Goal: Information Seeking & Learning: Learn about a topic

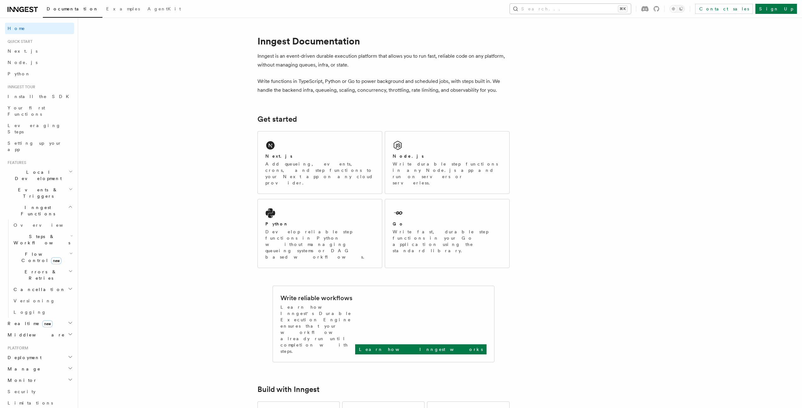
click at [630, 8] on button "Search... ⌘K" at bounding box center [570, 9] width 121 height 10
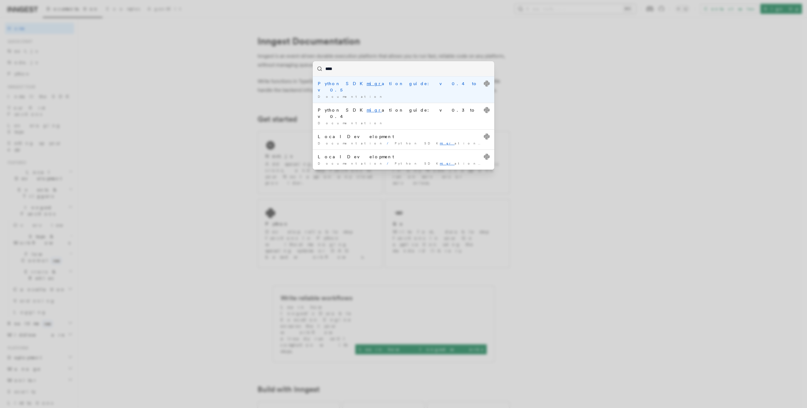
type input "*****"
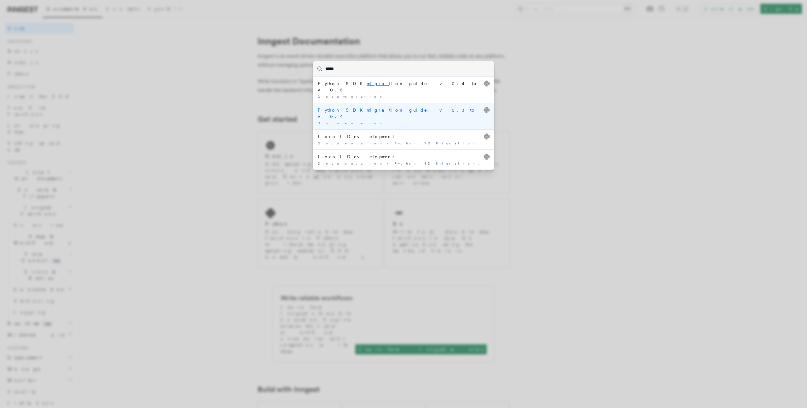
click at [385, 107] on div "Python SDK migra tion guide: v0.3 to v0.4" at bounding box center [404, 113] width 172 height 13
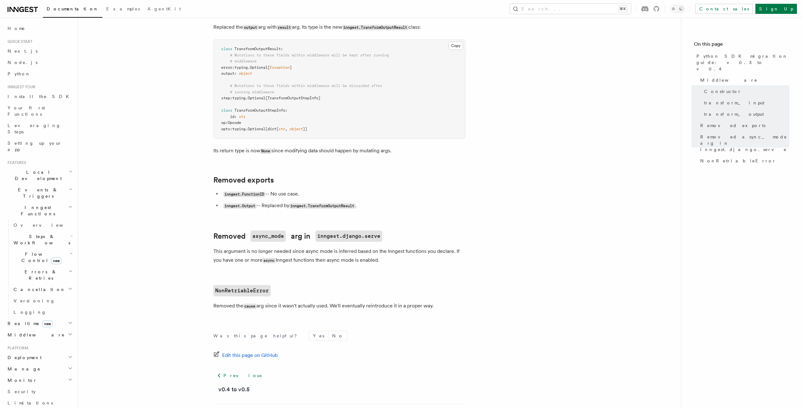
scroll to position [265, 0]
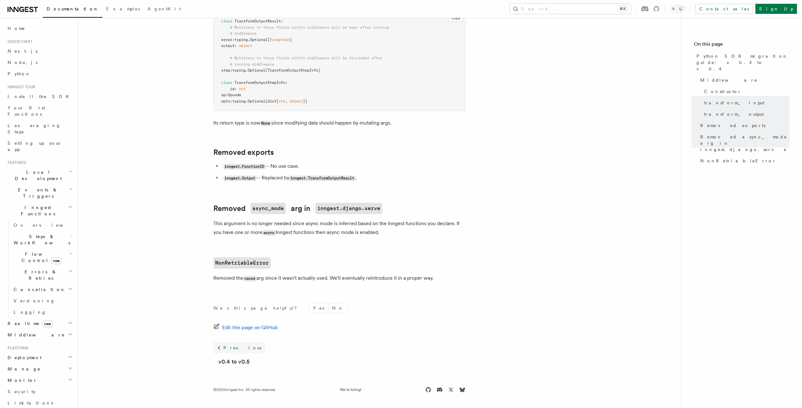
click at [234, 344] on link "Previous" at bounding box center [239, 347] width 52 height 11
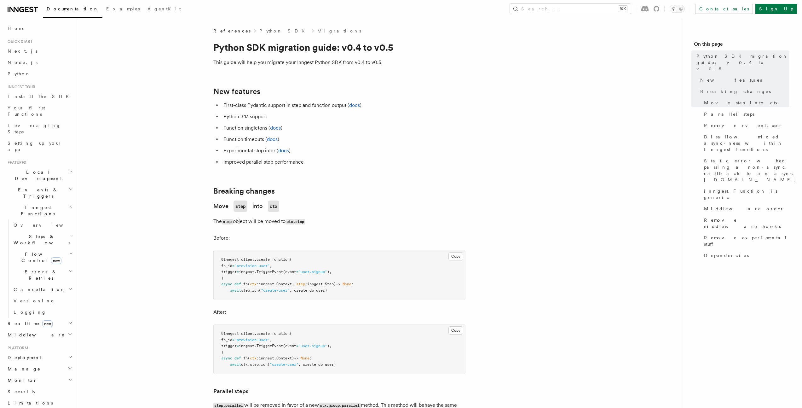
click at [229, 32] on span "References" at bounding box center [231, 31] width 37 height 6
click at [600, 10] on button "Search... ⌘K" at bounding box center [570, 9] width 121 height 10
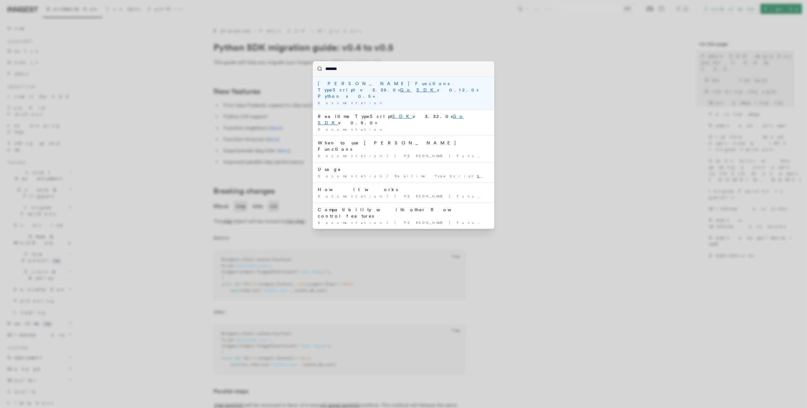
type input "******"
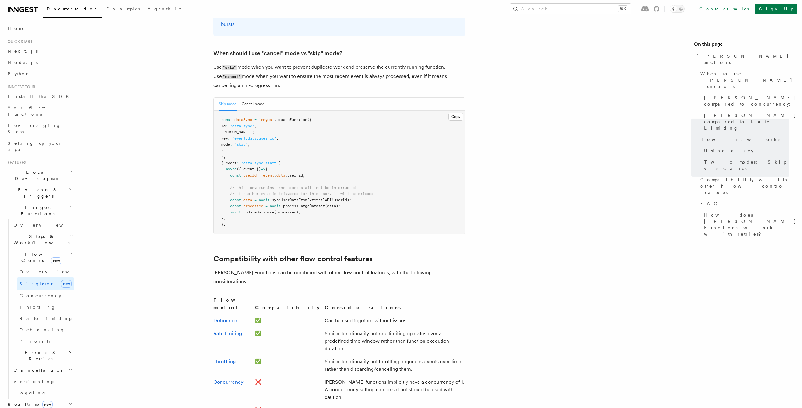
scroll to position [957, 0]
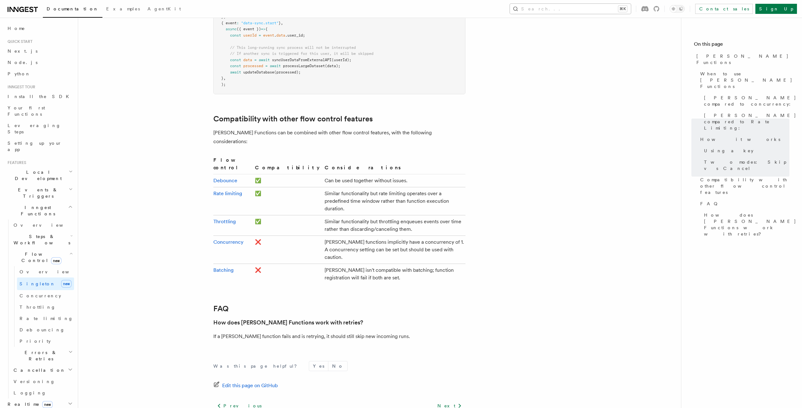
click at [587, 8] on button "Search... ⌘K" at bounding box center [570, 9] width 121 height 10
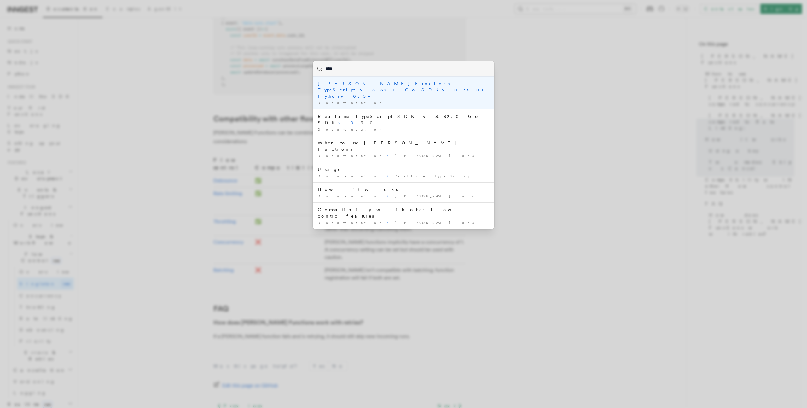
type input "*****"
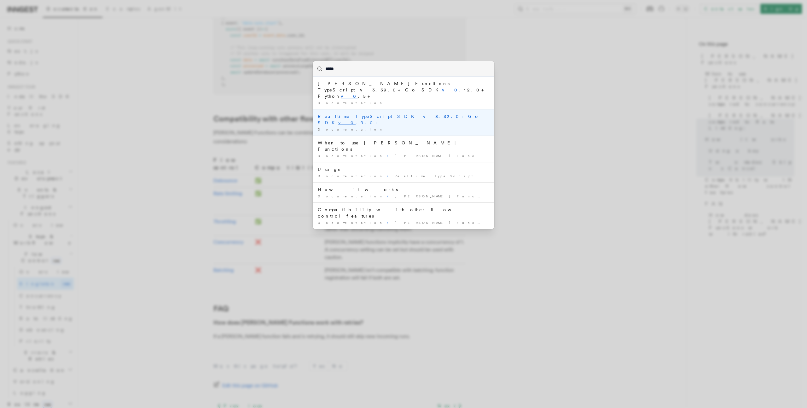
click at [366, 109] on li "Realtime TypeScript SDK v3.32.0+ Go SDK v0 .9.0+ Documentation /" at bounding box center [404, 122] width 182 height 26
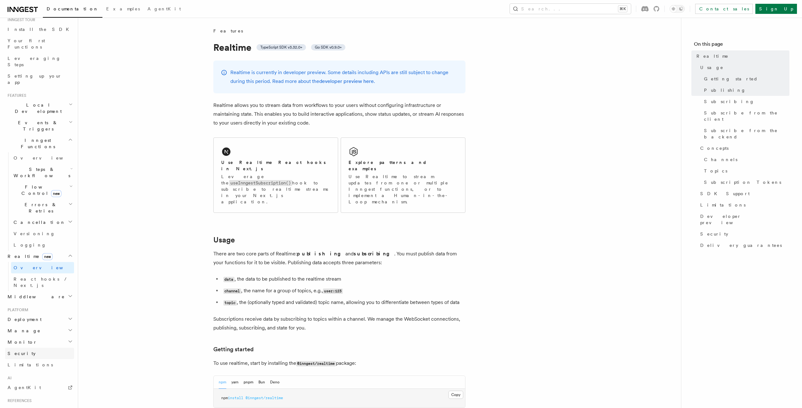
scroll to position [119, 0]
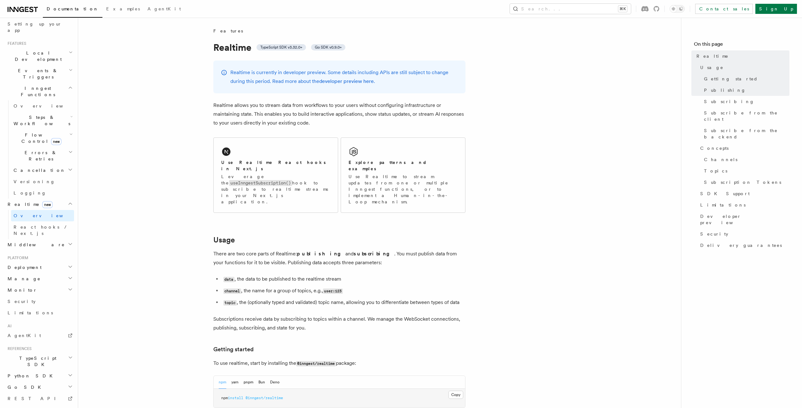
click at [33, 382] on h2 "Go SDK" at bounding box center [39, 387] width 69 height 11
click at [35, 407] on span "Migrations" at bounding box center [34, 410] width 46 height 6
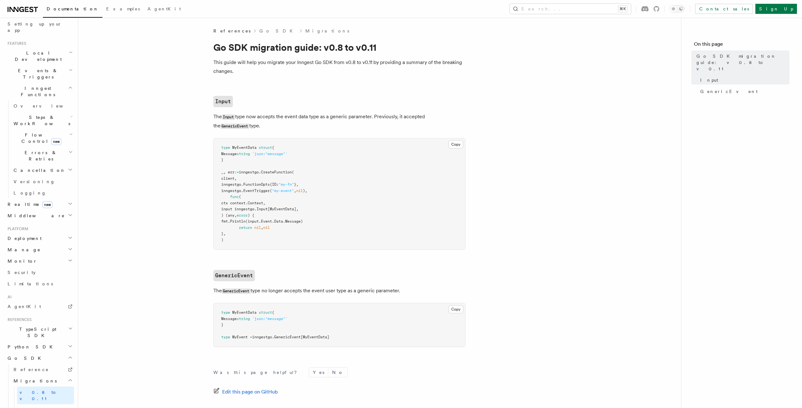
click at [553, 145] on article "References Go SDK Migrations Go SDK migration guide: v0.8 to v0.11 This guide w…" at bounding box center [379, 250] width 583 height 445
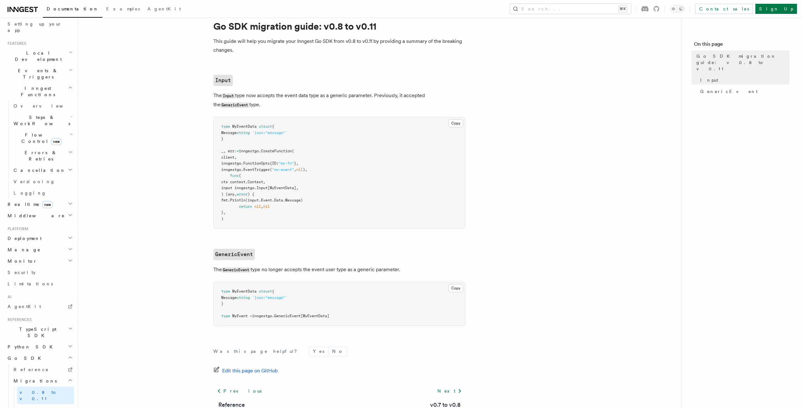
scroll to position [20, 0]
